Goal: Find specific page/section: Find specific page/section

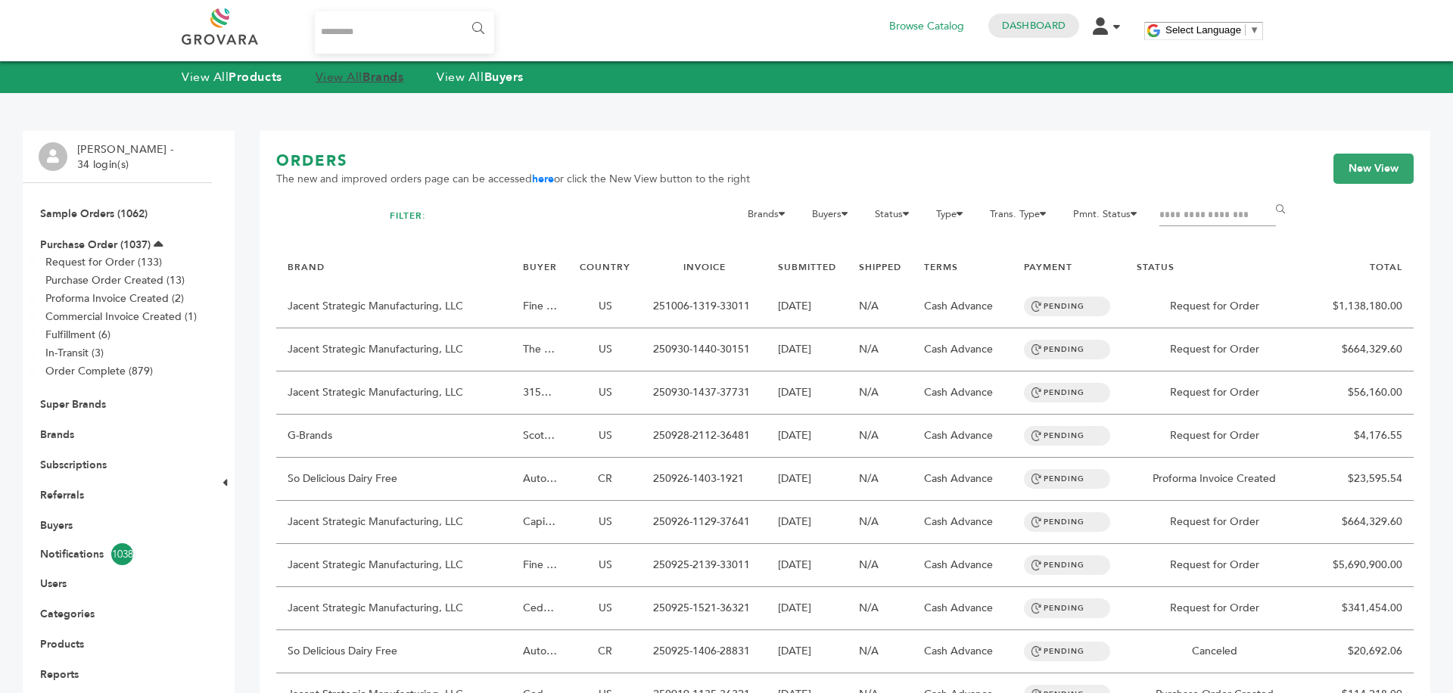
click at [360, 71] on link "View All Brands" at bounding box center [359, 77] width 89 height 17
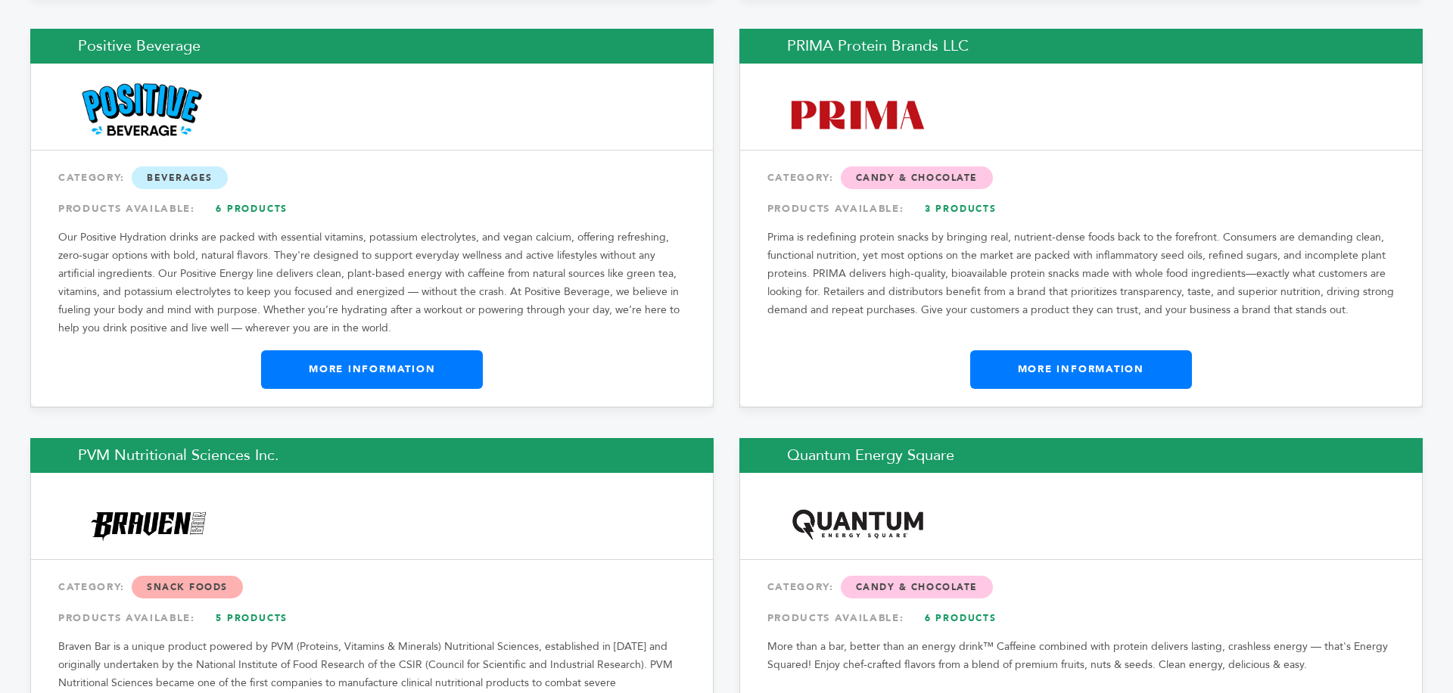
scroll to position [18630, 0]
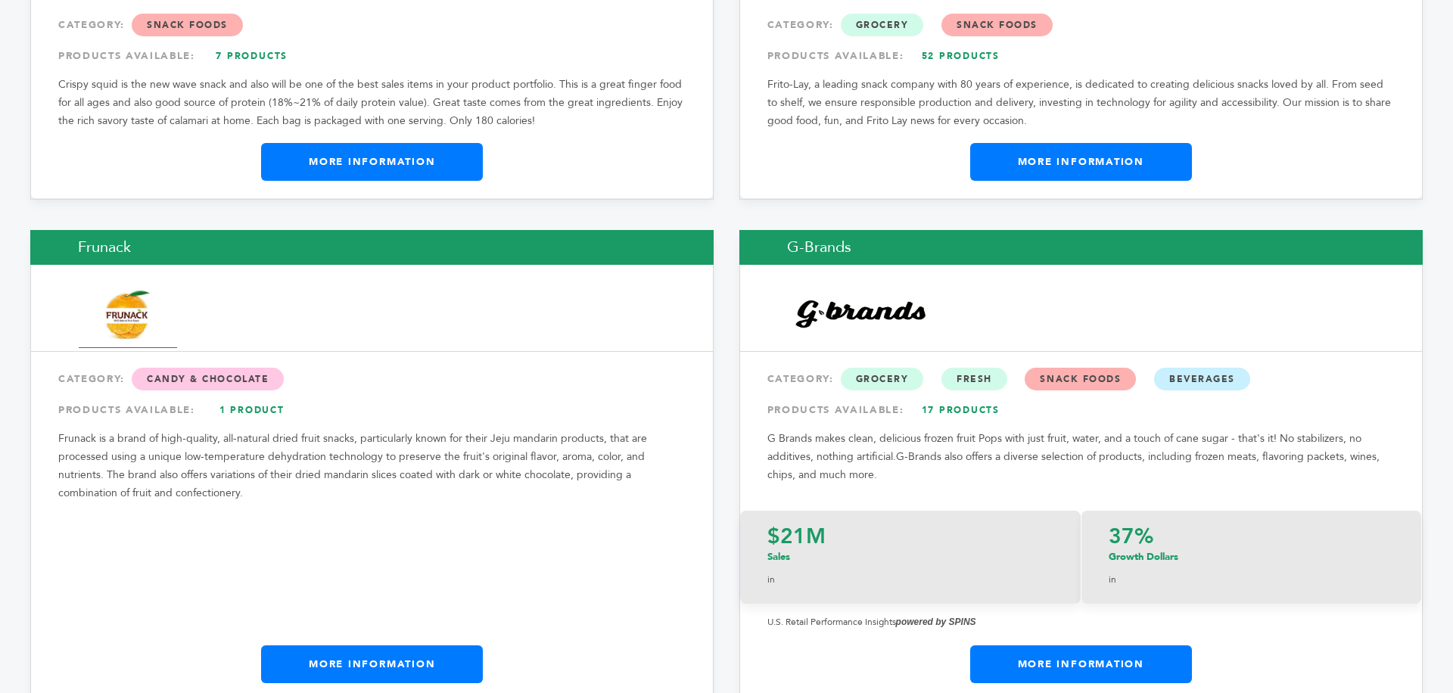
scroll to position [9069, 0]
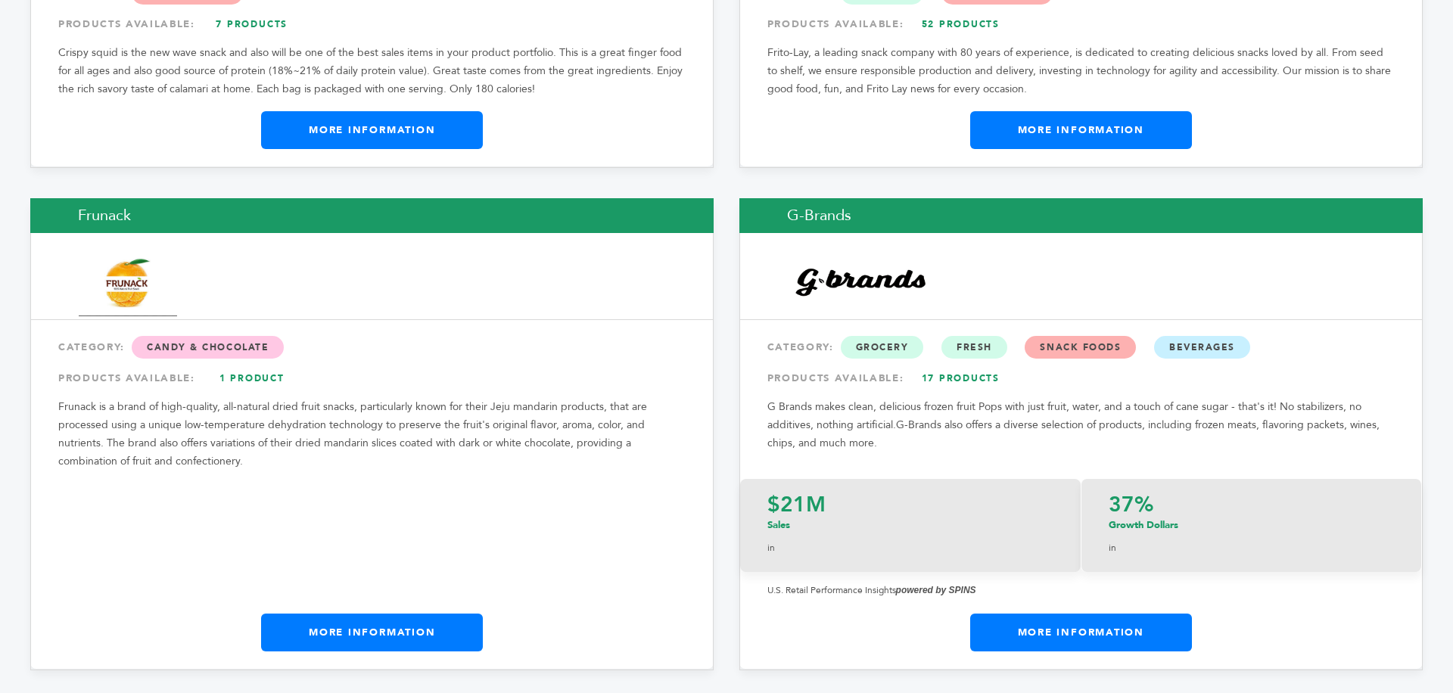
click at [1118, 614] on link "More Information" at bounding box center [1081, 633] width 222 height 38
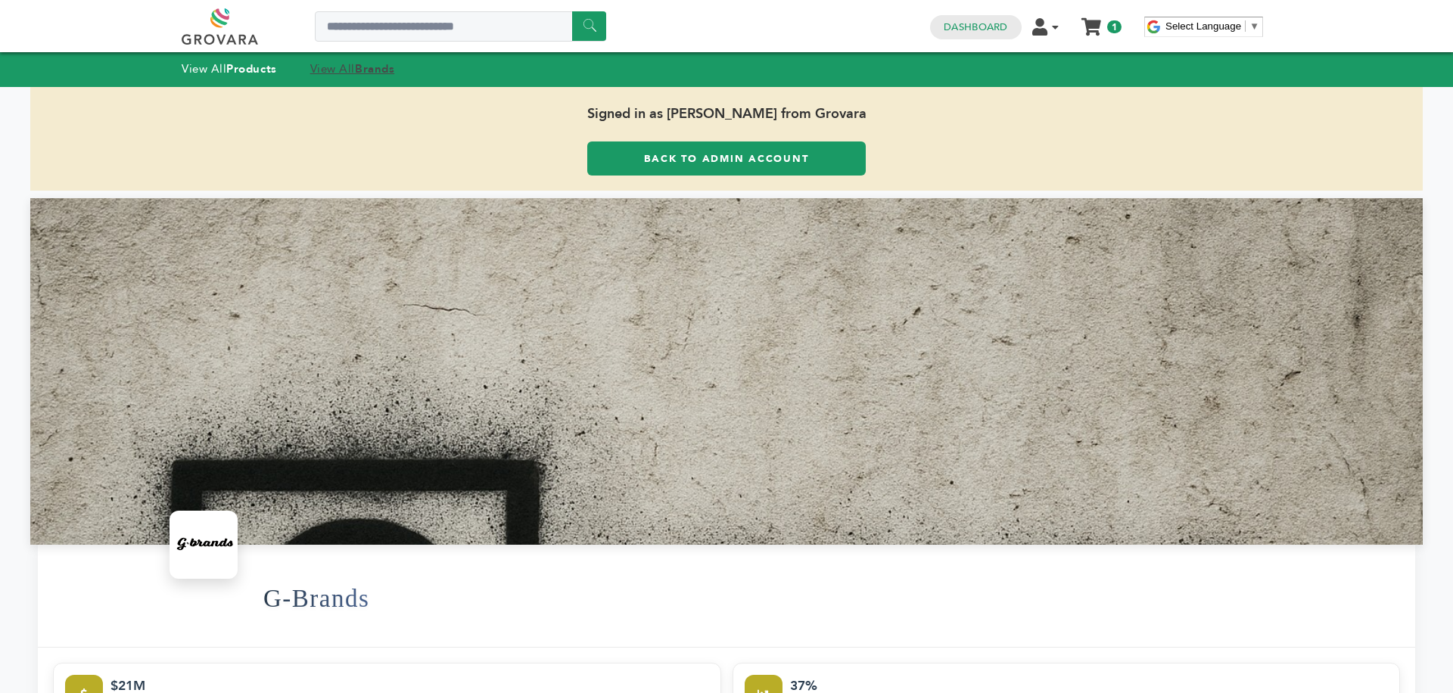
click at [371, 73] on strong "Brands" at bounding box center [374, 68] width 39 height 15
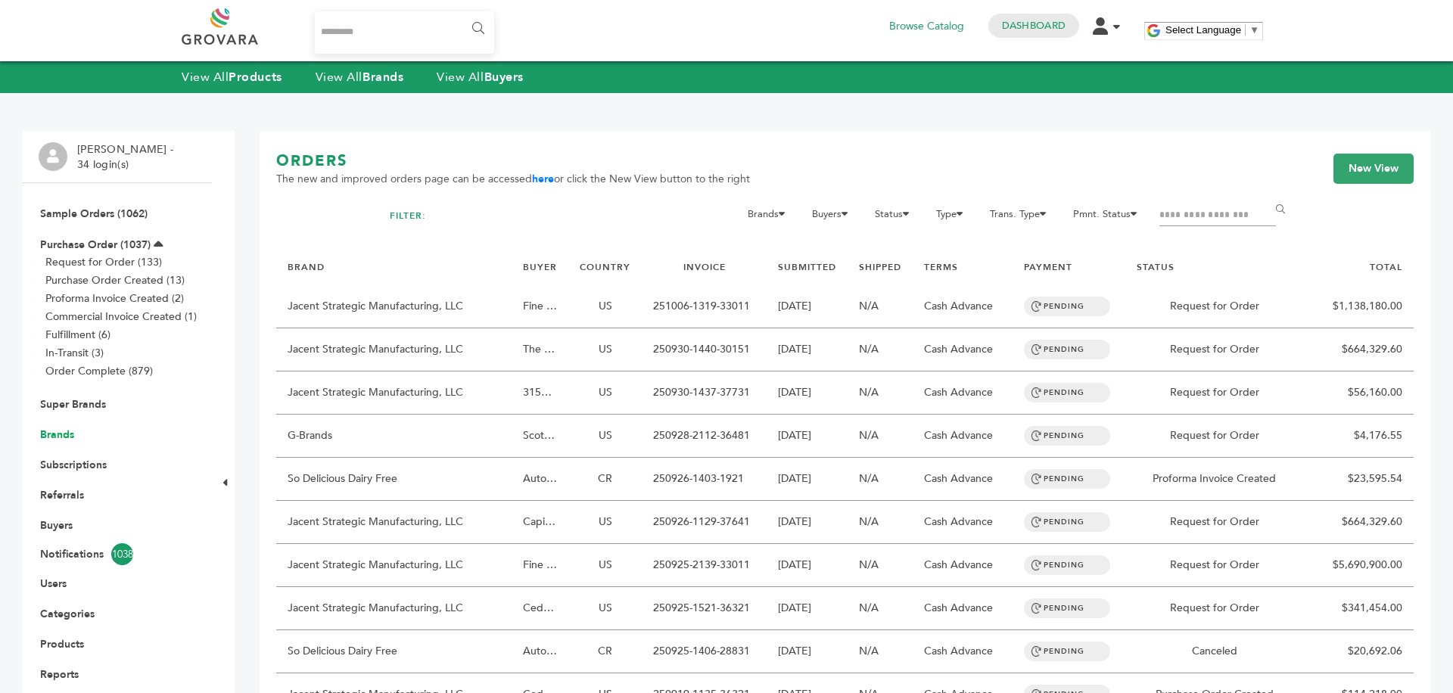
click at [71, 428] on link "Brands" at bounding box center [57, 434] width 34 height 14
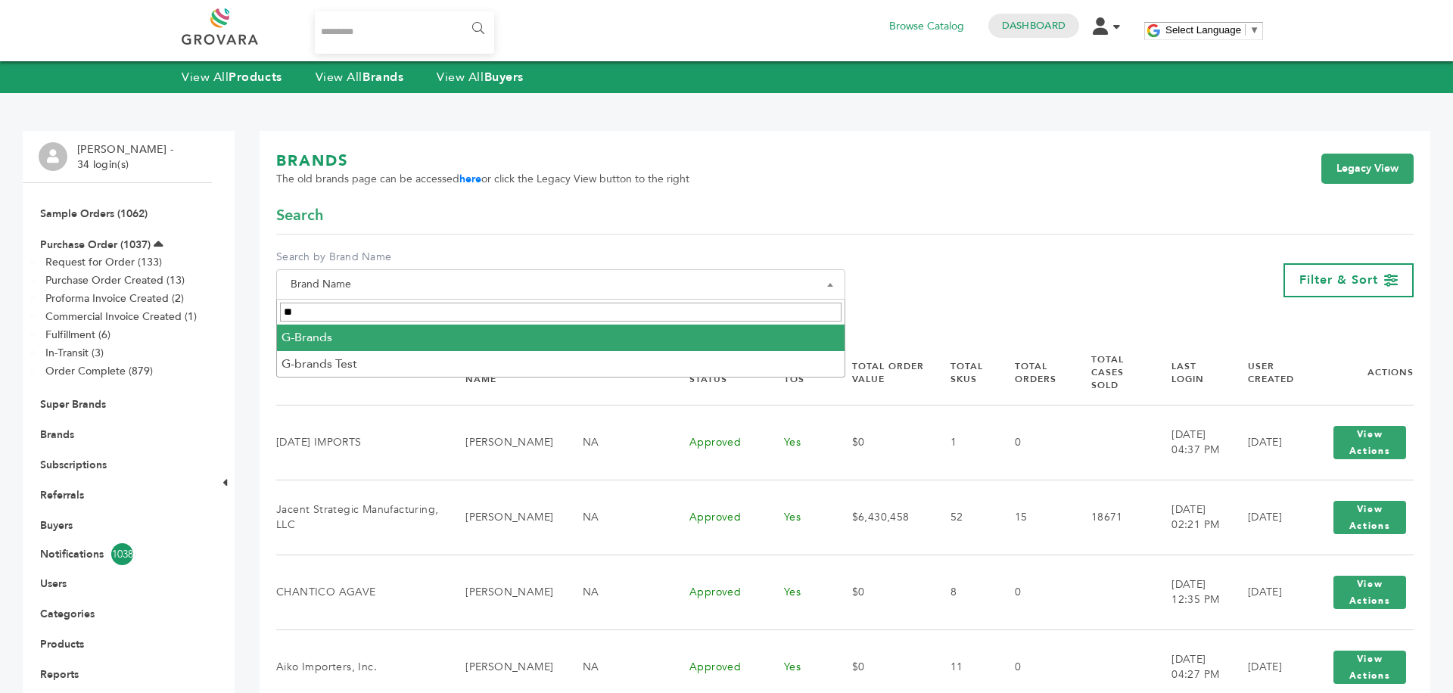
type input "**"
select select "********"
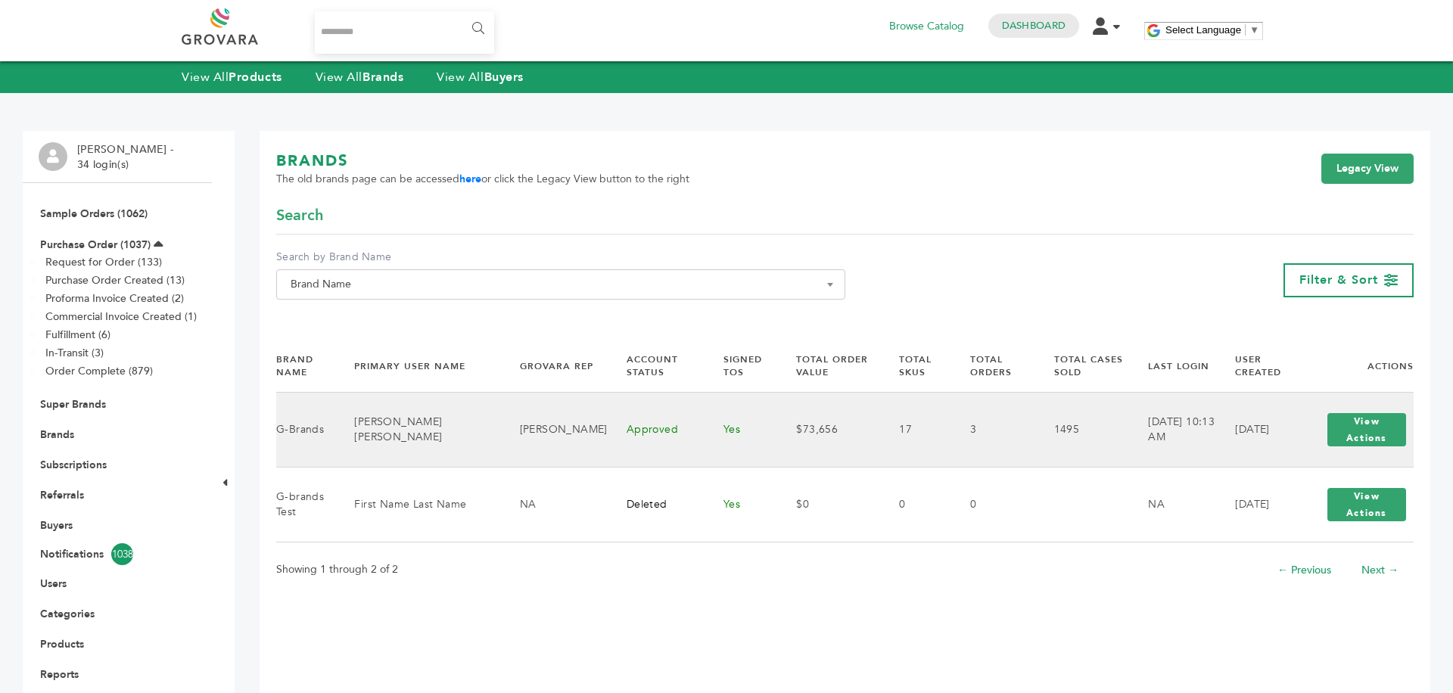
click at [1388, 452] on div "View Actions View Login" at bounding box center [1366, 429] width 94 height 48
click at [1375, 441] on button "View Actions" at bounding box center [1366, 429] width 79 height 33
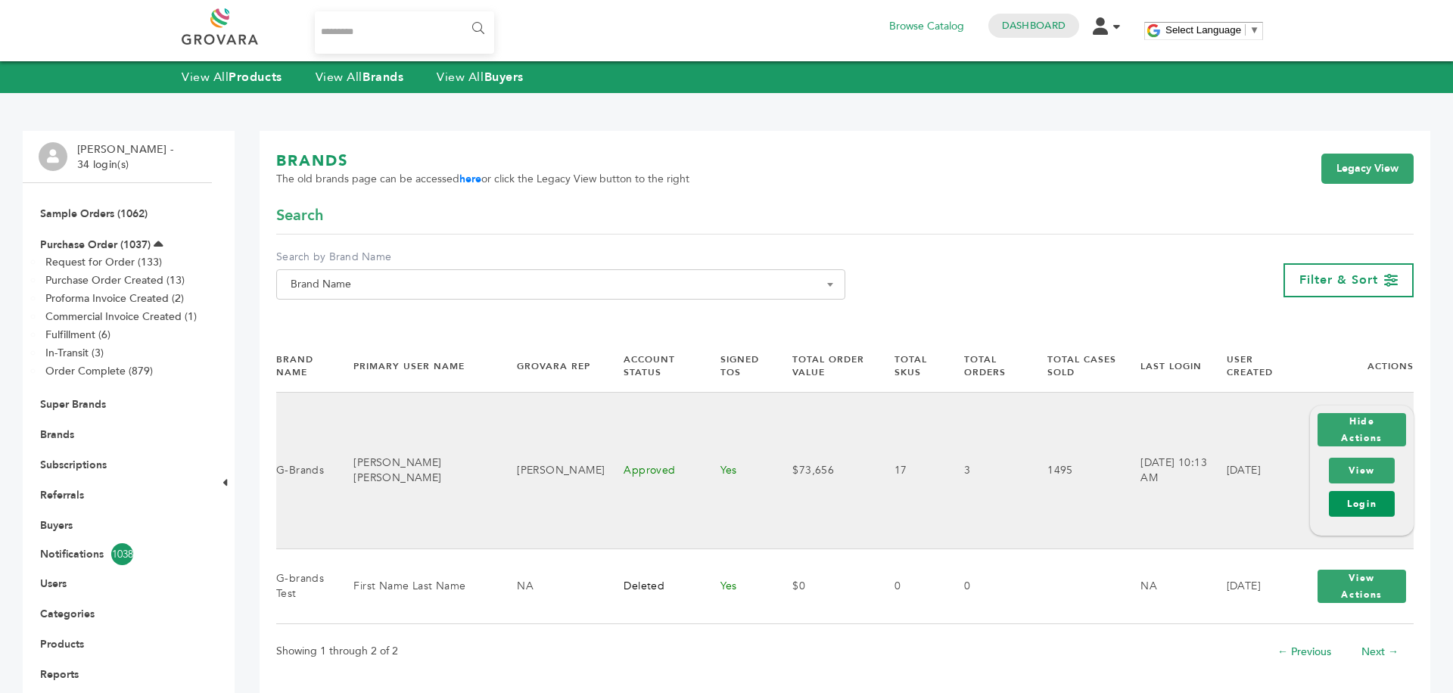
click at [1359, 491] on link "Login" at bounding box center [1361, 504] width 66 height 26
